Goal: Task Accomplishment & Management: Manage account settings

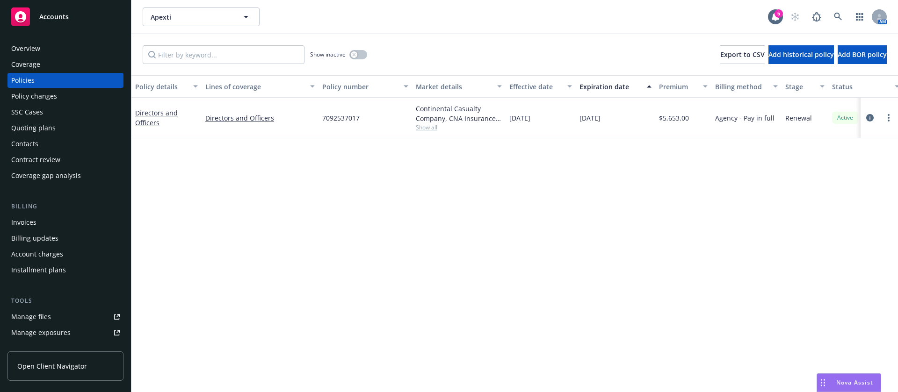
click at [428, 129] on span "Show all" at bounding box center [459, 127] width 86 height 8
click at [255, 159] on div "Policy details Lines of coverage Policy number Market details Effective date Ex…" at bounding box center [514, 233] width 766 height 317
click at [872, 117] on icon "circleInformation" at bounding box center [869, 117] width 7 height 7
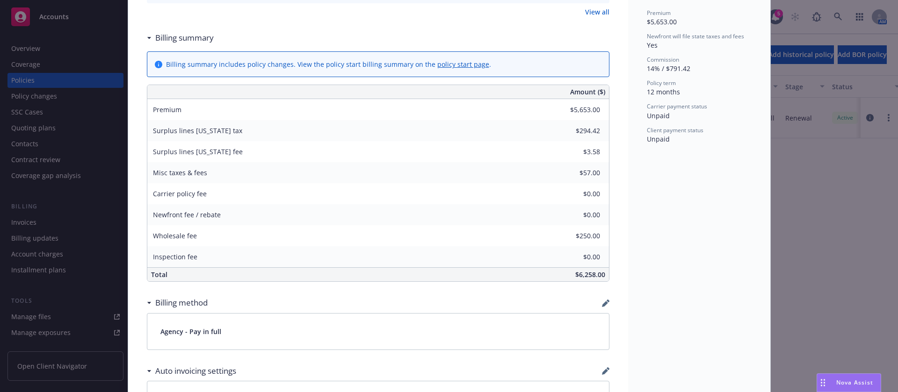
scroll to position [351, 0]
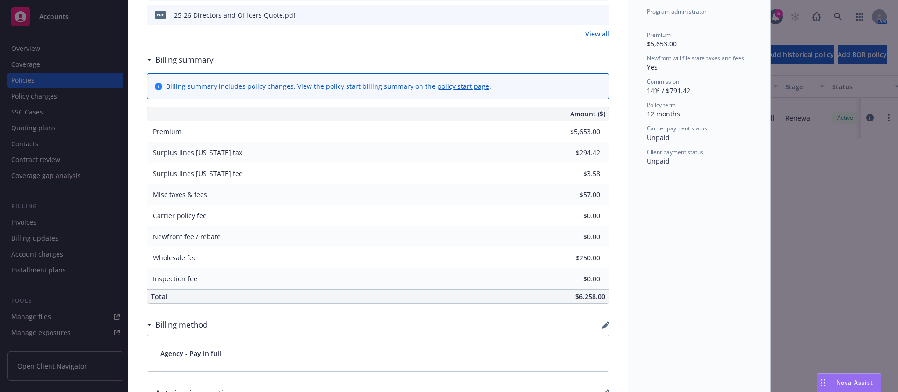
click at [445, 91] on div "Billing summary includes policy changes. View the policy start billing summary …" at bounding box center [378, 86] width 462 height 25
click at [448, 85] on link "policy start page" at bounding box center [463, 86] width 52 height 9
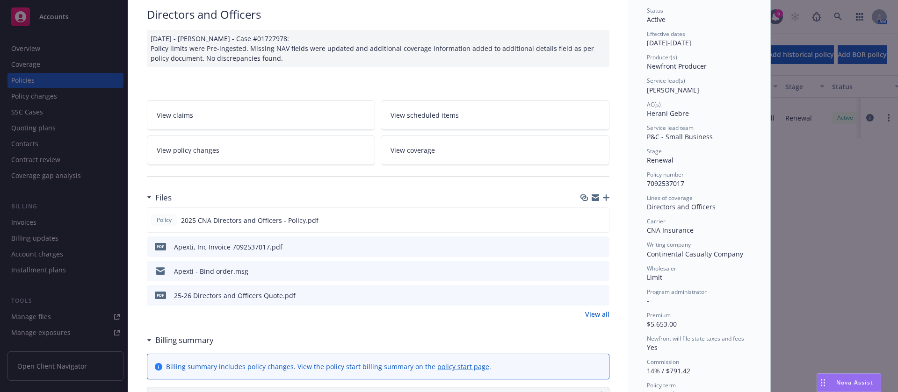
scroll to position [0, 0]
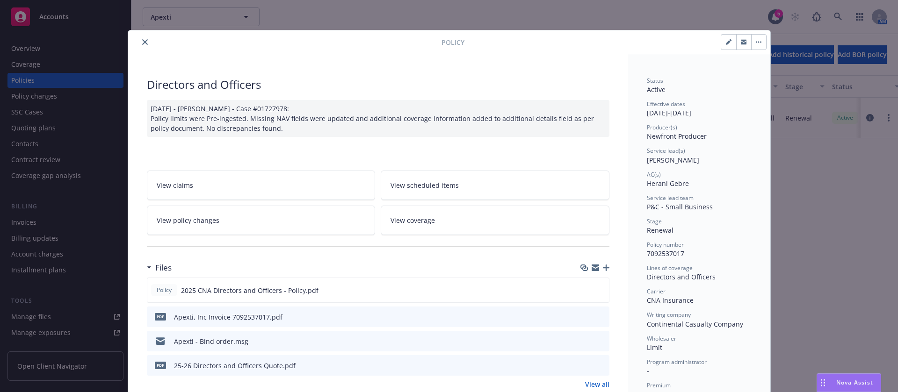
click at [142, 40] on icon "close" at bounding box center [145, 42] width 6 height 6
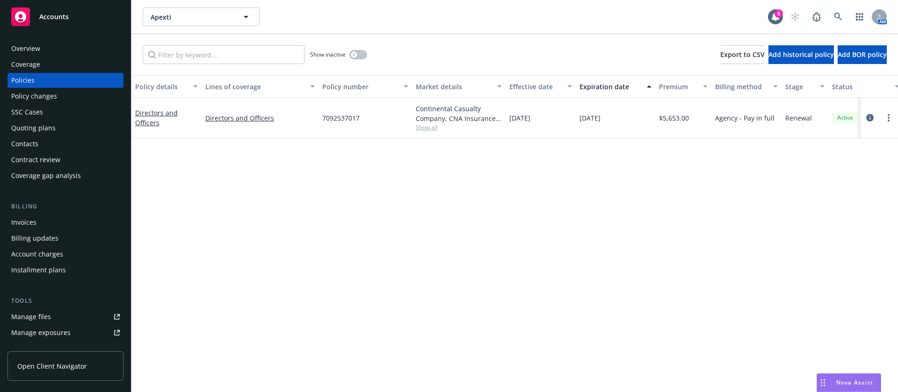
click at [47, 47] on div "Overview" at bounding box center [65, 48] width 108 height 15
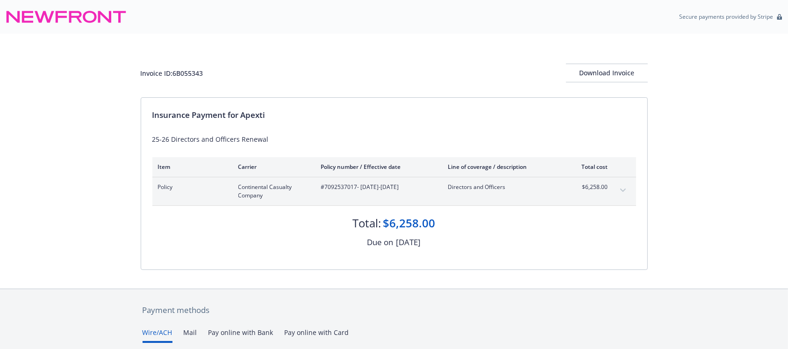
click at [622, 185] on button "expand content" at bounding box center [623, 190] width 15 height 15
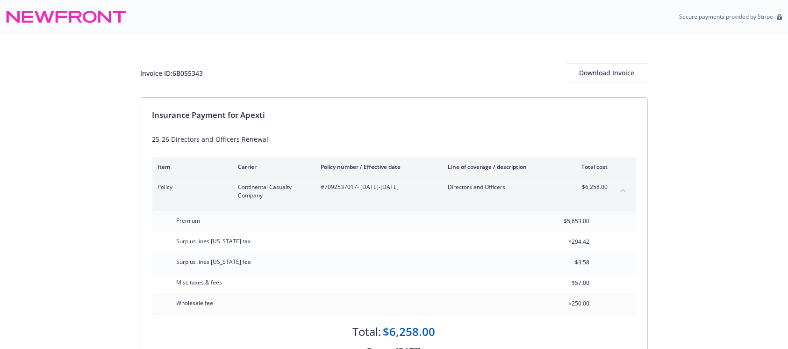
scroll to position [62, 0]
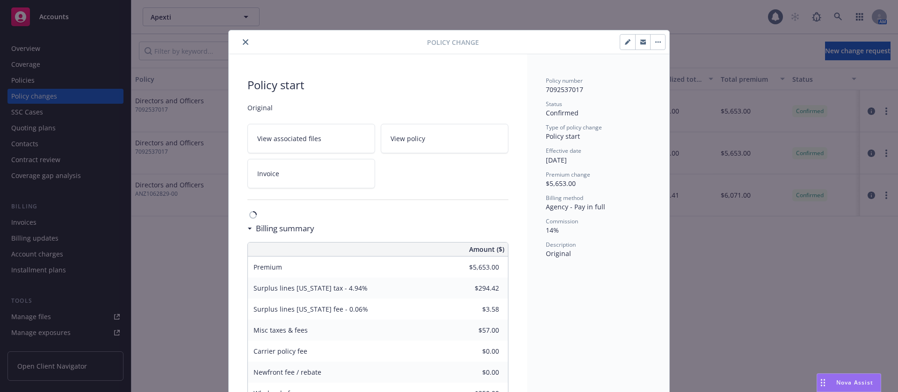
scroll to position [28, 0]
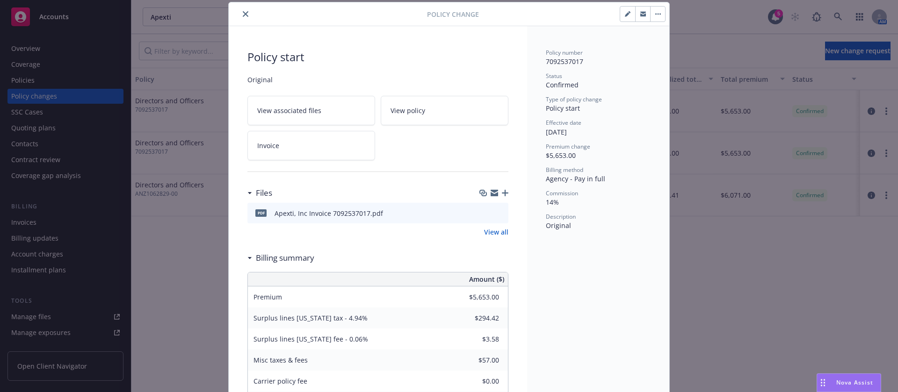
click at [625, 11] on icon "button" at bounding box center [628, 14] width 6 height 6
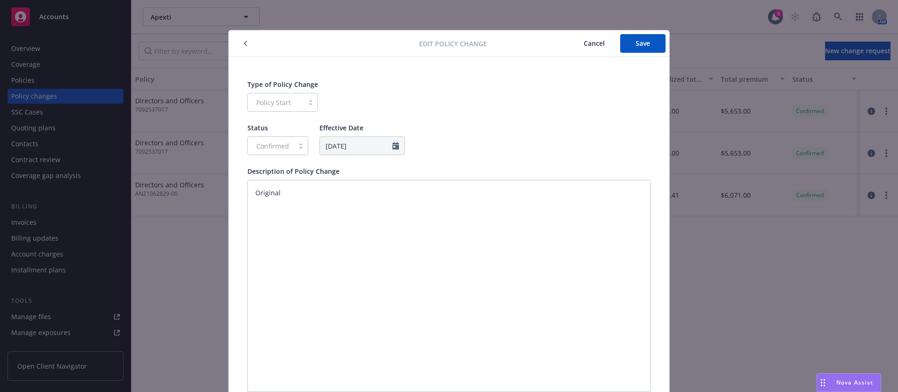
click at [575, 44] on button "Cancel" at bounding box center [594, 43] width 52 height 19
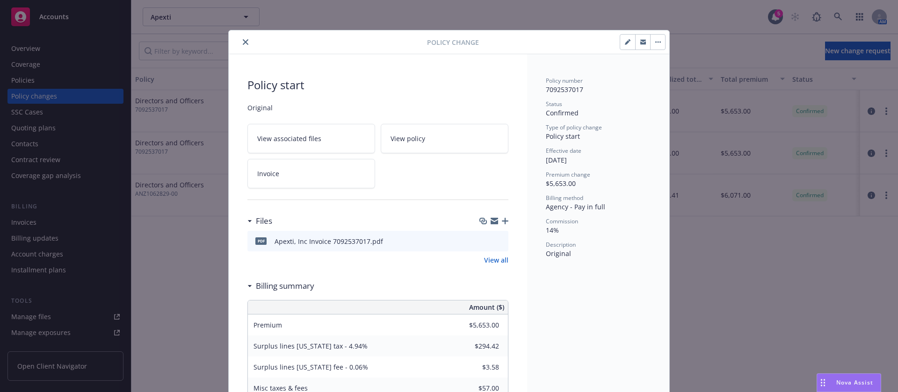
click at [651, 40] on button "button" at bounding box center [657, 42] width 15 height 15
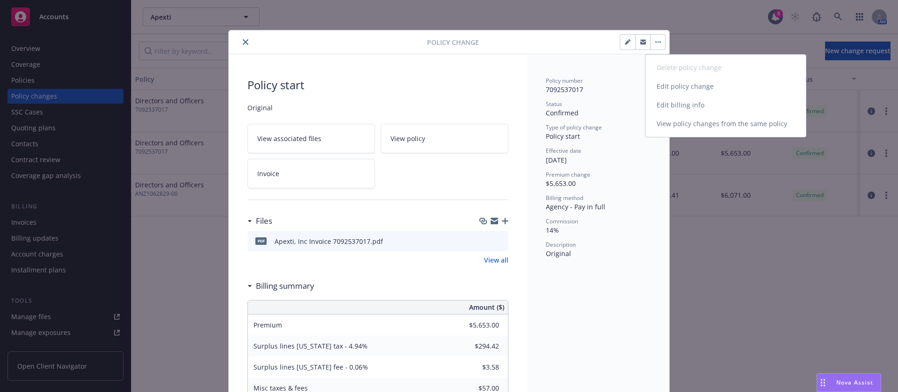
click at [685, 85] on link "Edit policy change" at bounding box center [725, 86] width 160 height 19
type textarea "x"
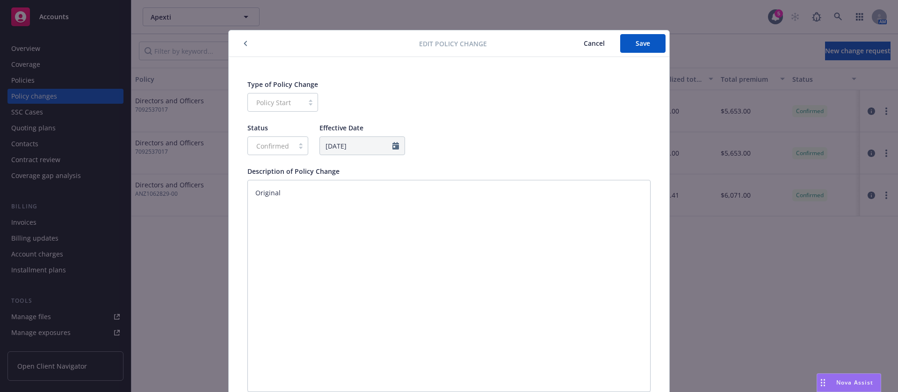
click at [685, 85] on div "Edit policy change Cancel Save Type of Policy Change Policy Start Status Confir…" at bounding box center [449, 196] width 898 height 392
click at [588, 43] on span "Cancel" at bounding box center [594, 43] width 21 height 9
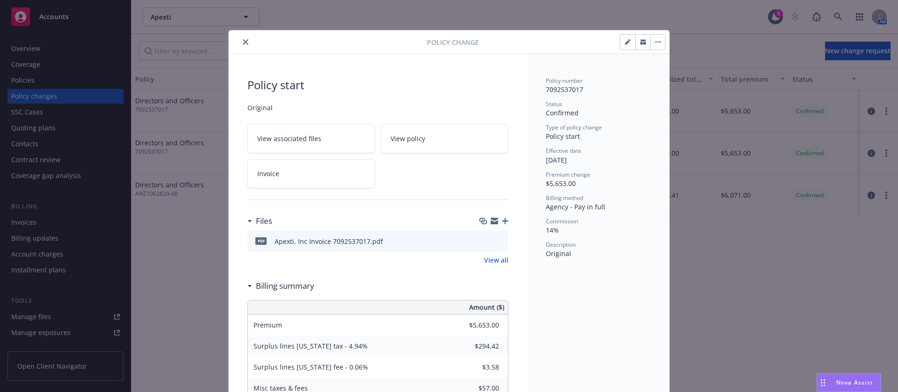
click at [640, 43] on icon "button" at bounding box center [643, 42] width 6 height 6
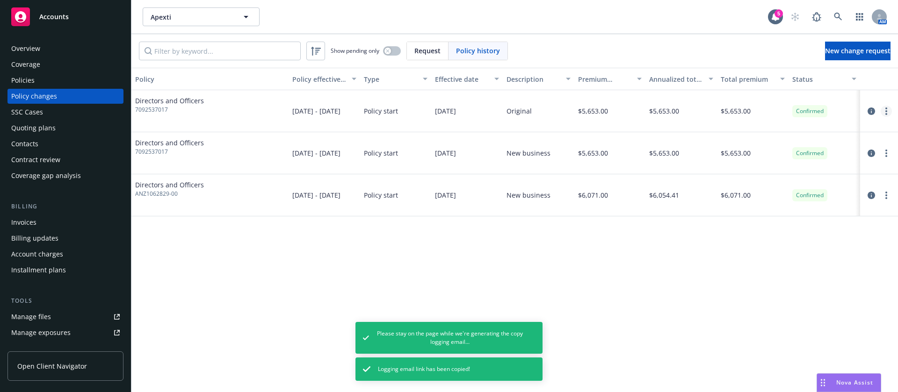
click at [883, 108] on link "more" at bounding box center [886, 111] width 11 height 11
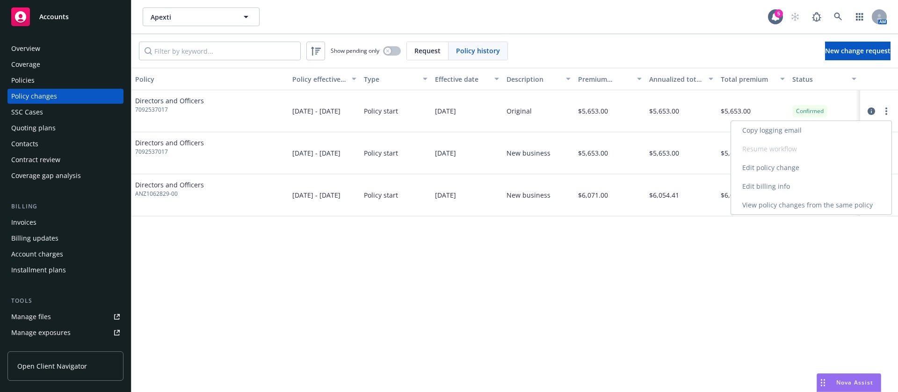
click at [774, 182] on link "Edit billing info" at bounding box center [811, 186] width 160 height 19
select select "FL"
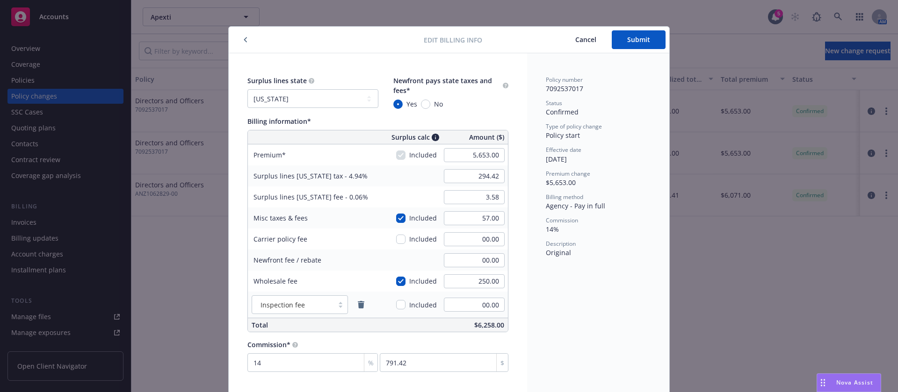
scroll to position [36, 0]
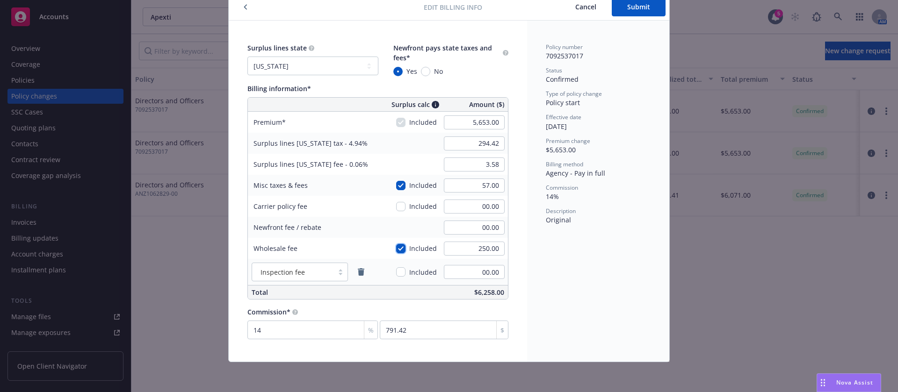
click at [397, 247] on input "checkbox" at bounding box center [400, 248] width 9 height 9
checkbox input "false"
type input "282.07"
type input "3.43"
click at [396, 185] on input "checkbox" at bounding box center [400, 185] width 9 height 9
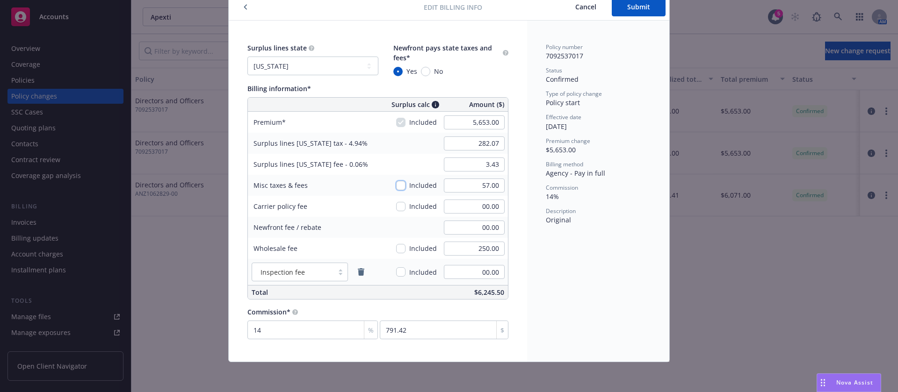
checkbox input "false"
type input "279.26"
type input "3.39"
click at [530, 277] on div "Policy number 7092537017 Status Confirmed Type of policy change Policy start Ef…" at bounding box center [598, 191] width 142 height 341
click at [399, 188] on input "checkbox" at bounding box center [400, 185] width 9 height 9
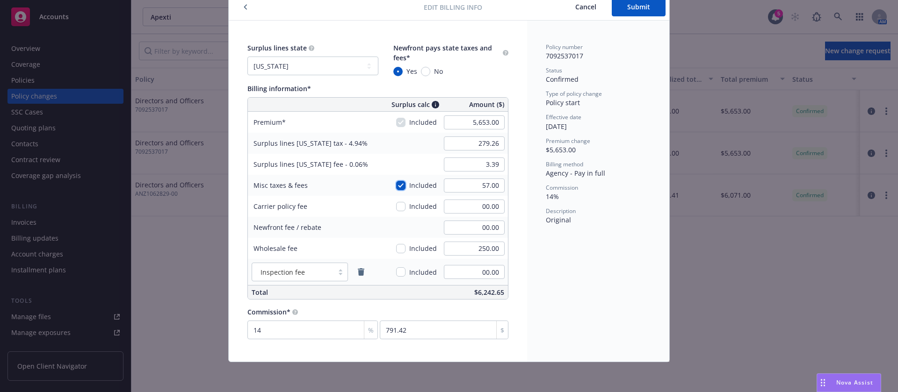
checkbox input "true"
type input "282.07"
type input "3.43"
click at [400, 205] on input "checkbox" at bounding box center [400, 206] width 9 height 9
checkbox input "true"
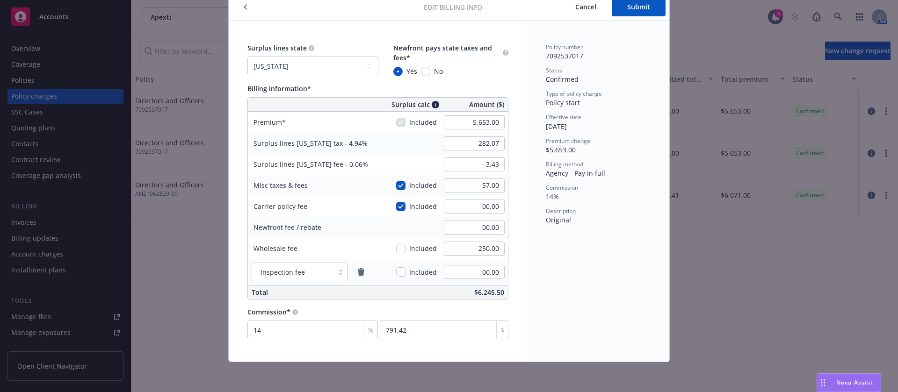
click at [560, 255] on div "Policy number 7092537017 Status Confirmed Type of policy change Policy start Ef…" at bounding box center [598, 191] width 142 height 341
click at [398, 250] on input "checkbox" at bounding box center [400, 248] width 9 height 9
checkbox input "true"
type input "294.42"
type input "3.58"
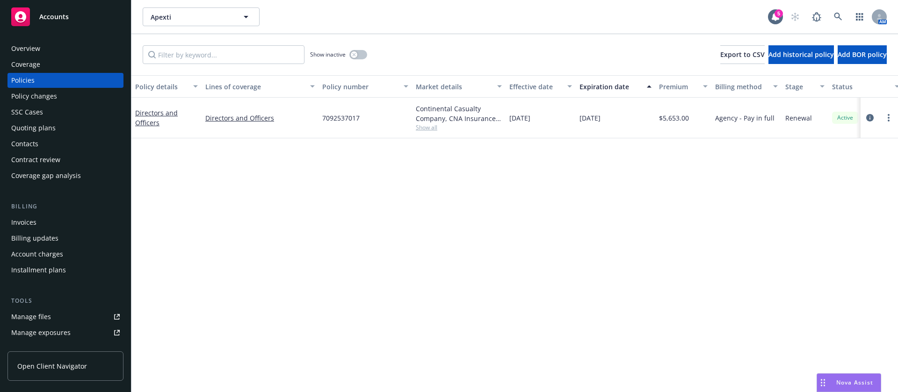
click at [424, 128] on span "Show all" at bounding box center [459, 127] width 86 height 8
click at [650, 187] on div "Policy details Lines of coverage Policy number Market details Effective date Ex…" at bounding box center [514, 233] width 766 height 317
click at [426, 125] on span "Show all" at bounding box center [459, 127] width 86 height 8
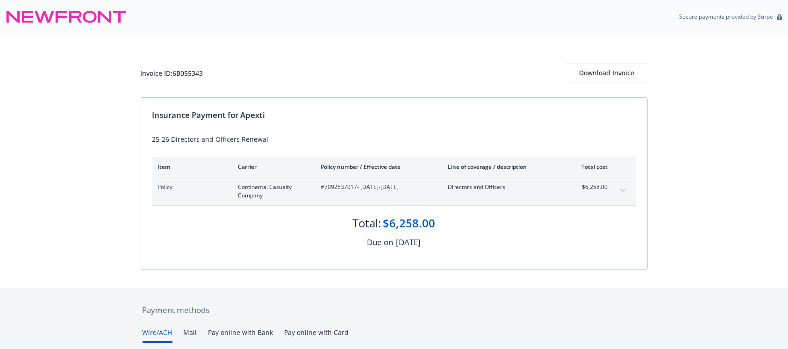
click at [622, 188] on icon "expand content" at bounding box center [624, 190] width 6 height 4
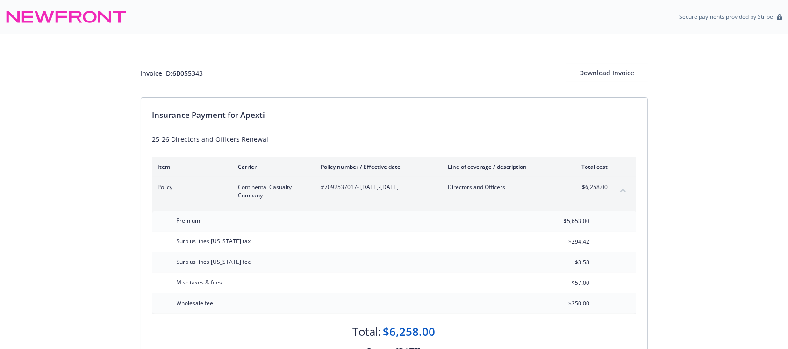
click at [622, 188] on icon "collapse content" at bounding box center [624, 190] width 6 height 4
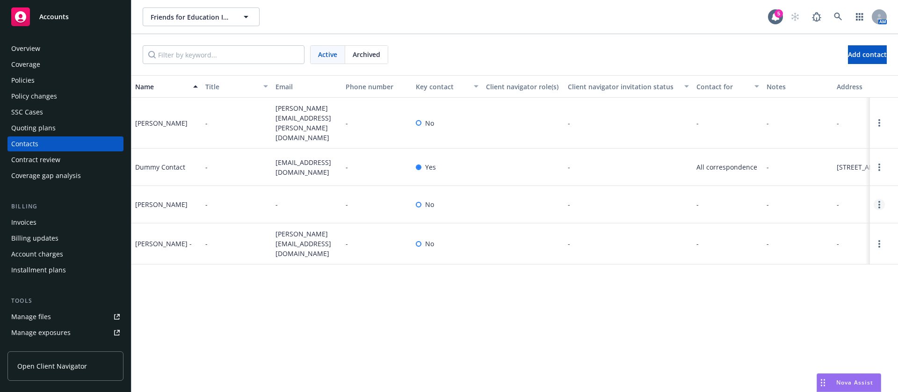
click at [884, 205] on link "Open options" at bounding box center [879, 204] width 11 height 11
click at [811, 153] on link "Edit contact" at bounding box center [819, 152] width 106 height 19
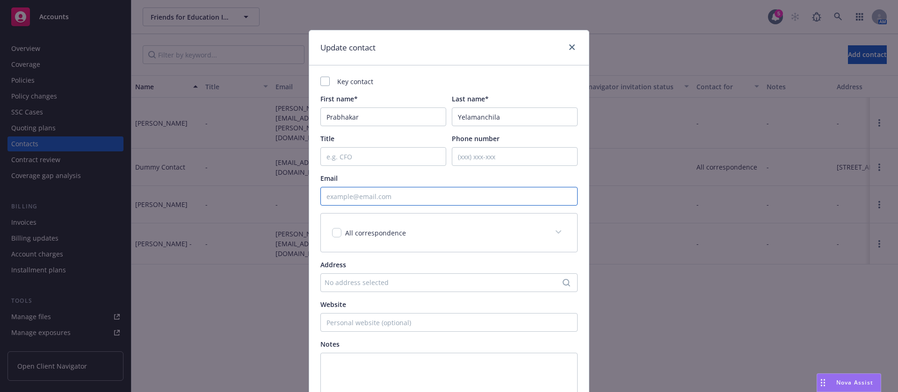
click at [376, 198] on input "Email" at bounding box center [448, 196] width 257 height 19
paste input "Prabhakar@friendsforeducation.org"
type input "Prabhakar@friendsforeducation.org"
click at [477, 159] on input "Phone number" at bounding box center [515, 156] width 126 height 19
paste input "tel:4703312487"
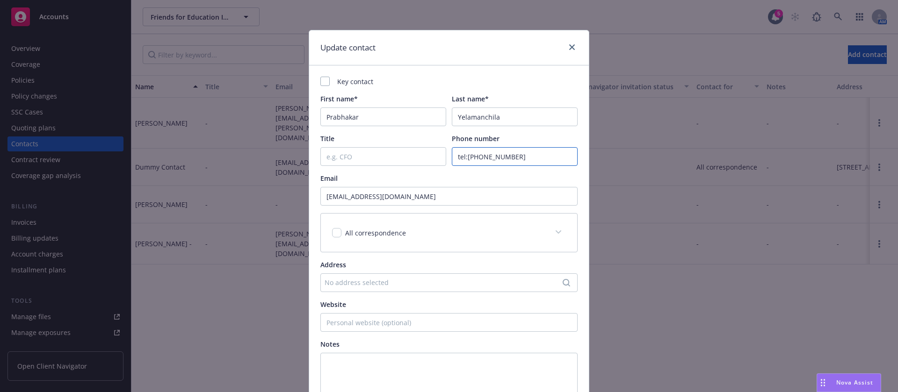
drag, startPoint x: 462, startPoint y: 155, endPoint x: 425, endPoint y: 152, distance: 38.0
click at [432, 157] on div "Title Phone number tel:4703312487" at bounding box center [448, 150] width 257 height 32
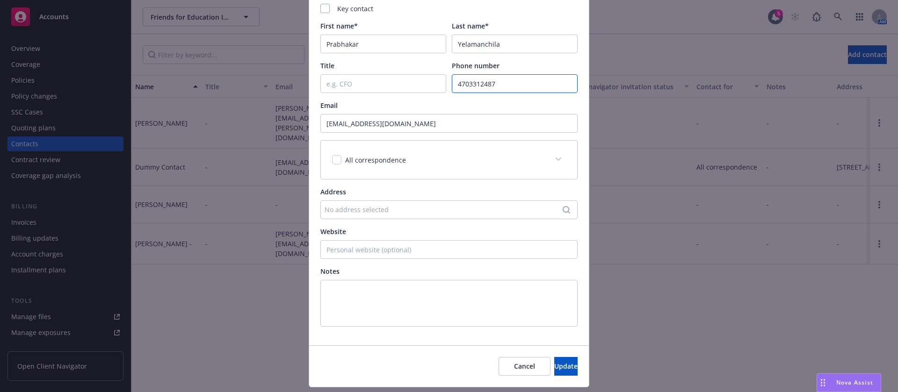
scroll to position [98, 0]
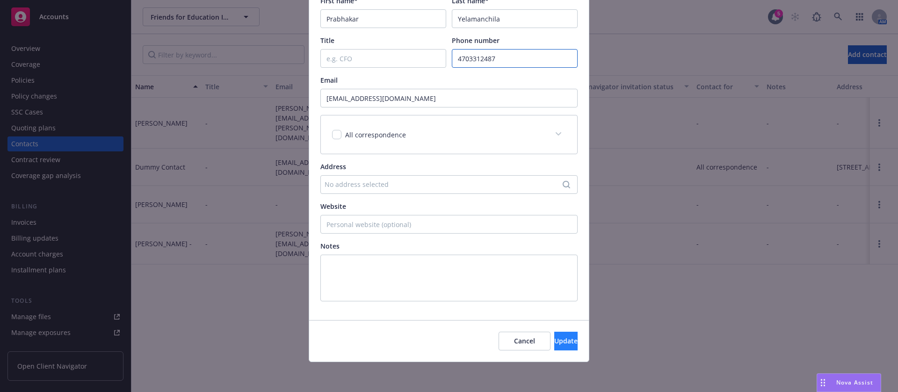
type input "4703312487"
click at [571, 343] on button "Update" at bounding box center [565, 341] width 23 height 19
type input "prabhakar@friendsforeducation.org"
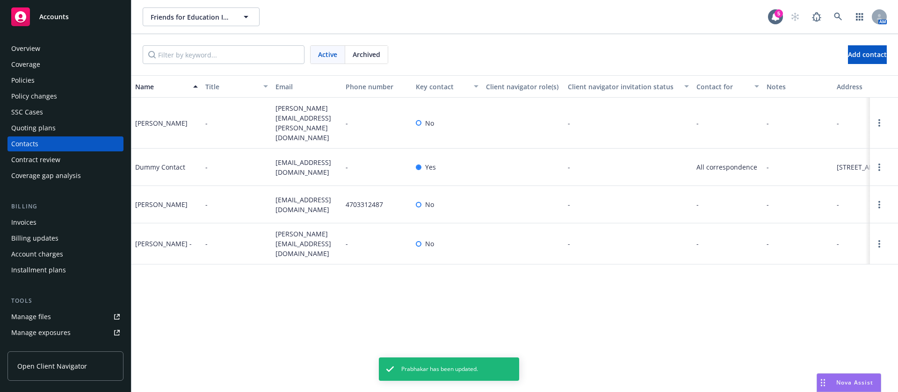
click at [418, 204] on div at bounding box center [419, 205] width 6 height 6
click at [877, 207] on link "Open options" at bounding box center [879, 204] width 11 height 11
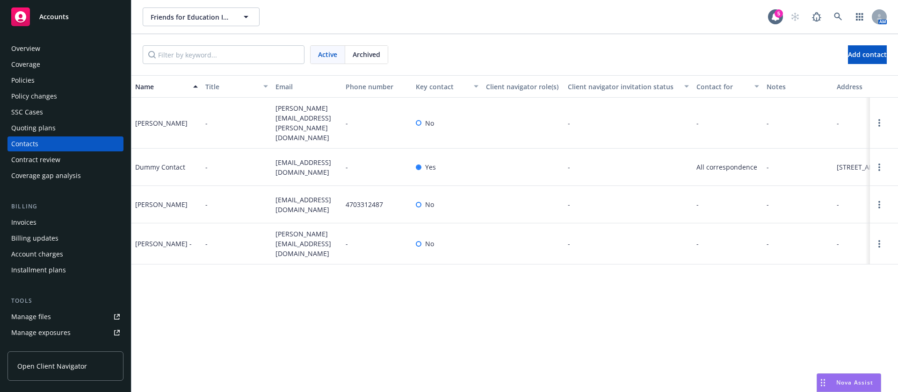
click at [881, 210] on div at bounding box center [884, 204] width 28 height 37
click at [874, 201] on div at bounding box center [879, 204] width 11 height 11
click at [876, 201] on link "Open options" at bounding box center [879, 204] width 11 height 11
click at [827, 153] on link "Edit contact" at bounding box center [819, 152] width 106 height 19
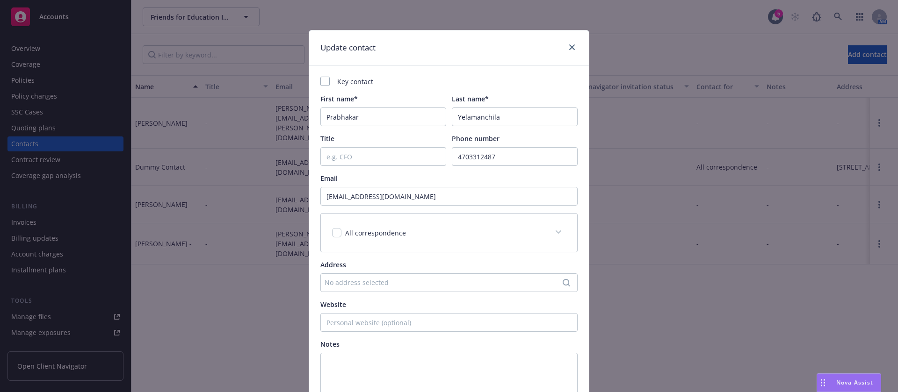
click at [312, 82] on div "Key contact First name* Prabhakar Last name* Yelamanchila Title Phone number 47…" at bounding box center [449, 241] width 280 height 353
click at [321, 80] on div at bounding box center [324, 81] width 9 height 9
checkbox input "true"
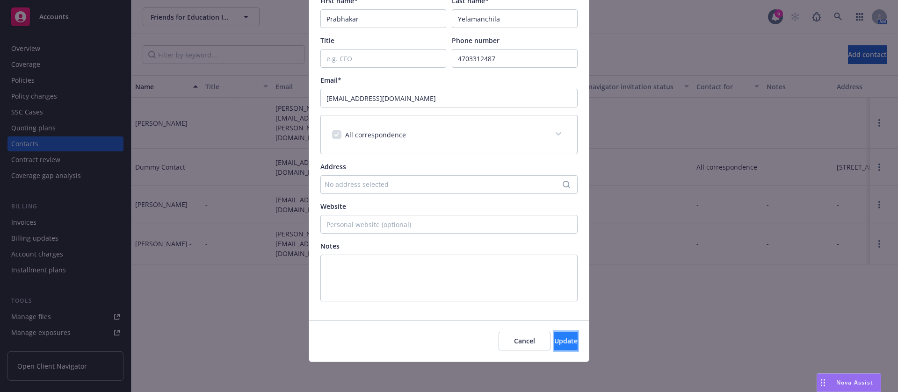
click at [554, 350] on button "Update" at bounding box center [565, 341] width 23 height 19
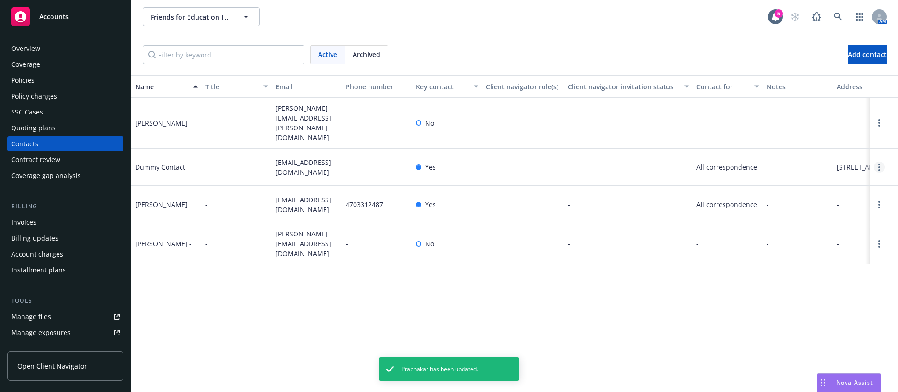
click at [879, 164] on circle "Open options" at bounding box center [879, 165] width 2 height 2
click at [798, 152] on link "Archive" at bounding box center [819, 153] width 106 height 19
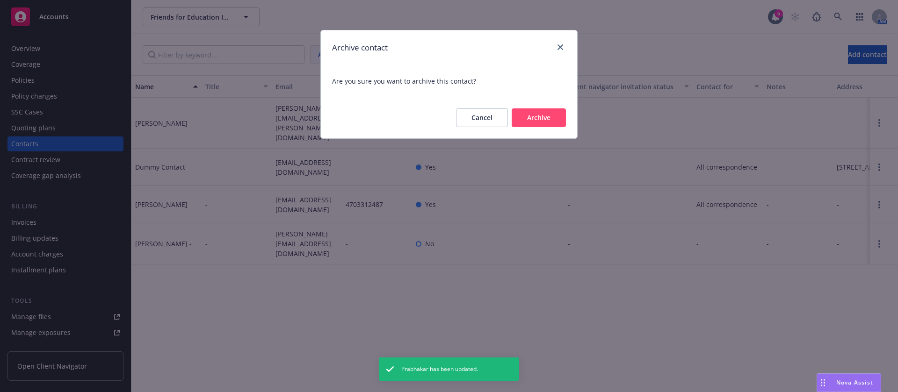
click at [549, 119] on button "Archive" at bounding box center [539, 117] width 54 height 19
